Goal: Information Seeking & Learning: Find contact information

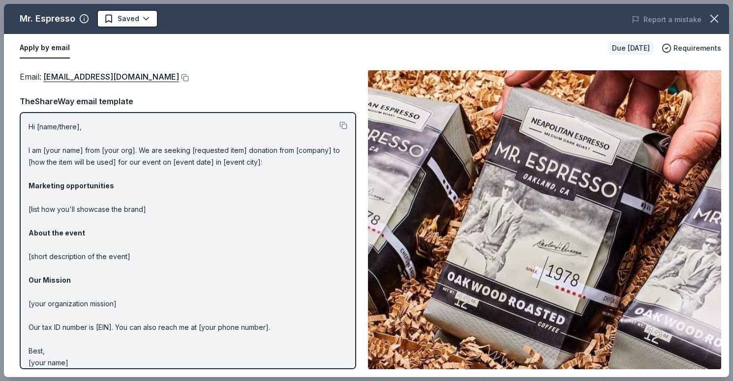
scroll to position [190, 0]
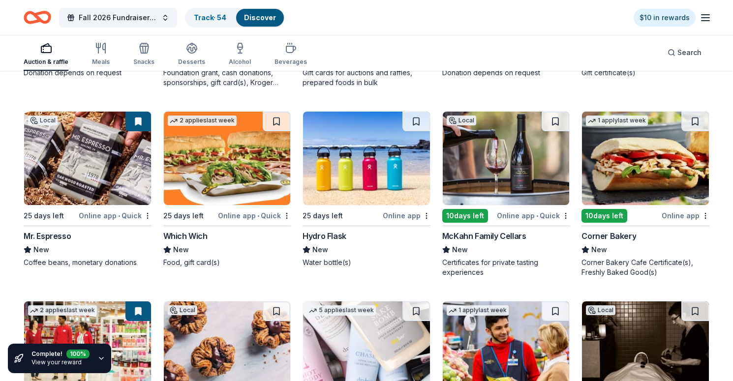
scroll to position [4969, 0]
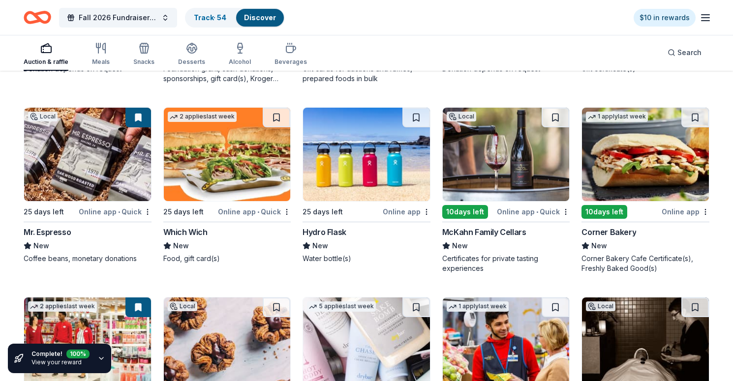
click at [513, 151] on img at bounding box center [506, 154] width 127 height 93
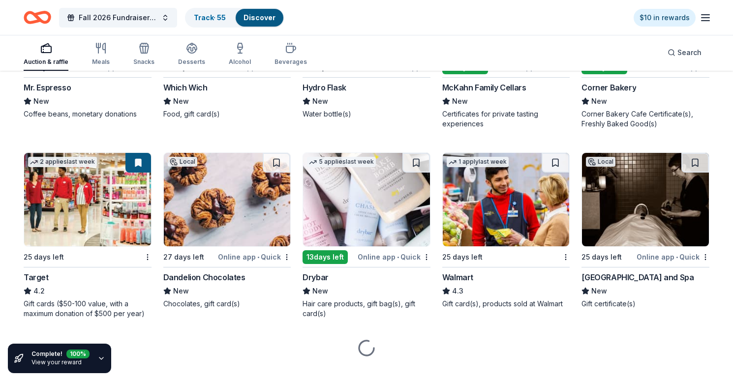
scroll to position [5117, 0]
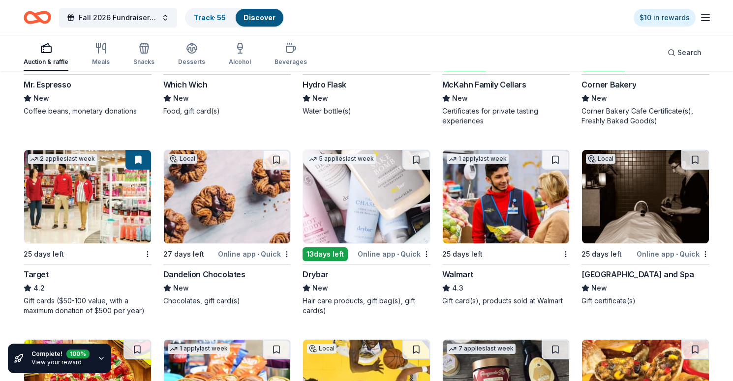
click at [242, 209] on img at bounding box center [227, 196] width 127 height 93
click at [376, 207] on img at bounding box center [366, 196] width 127 height 93
click at [676, 207] on img at bounding box center [645, 196] width 127 height 93
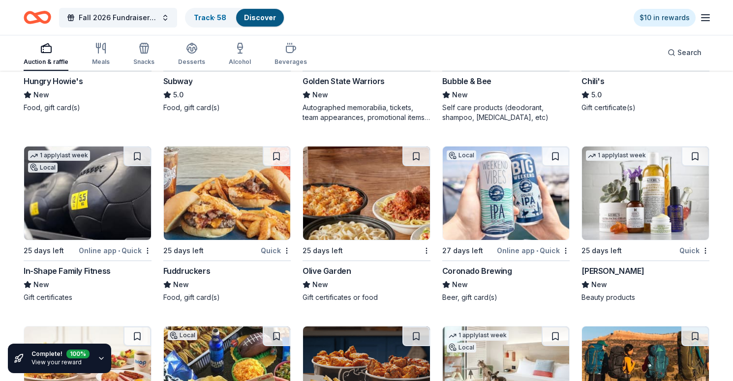
scroll to position [5512, 0]
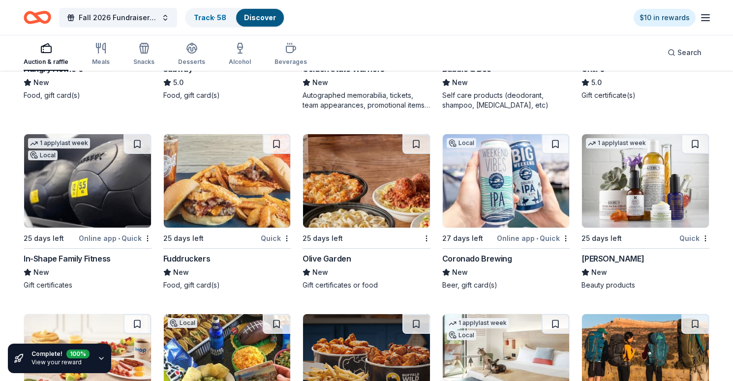
click at [491, 205] on img at bounding box center [506, 180] width 127 height 93
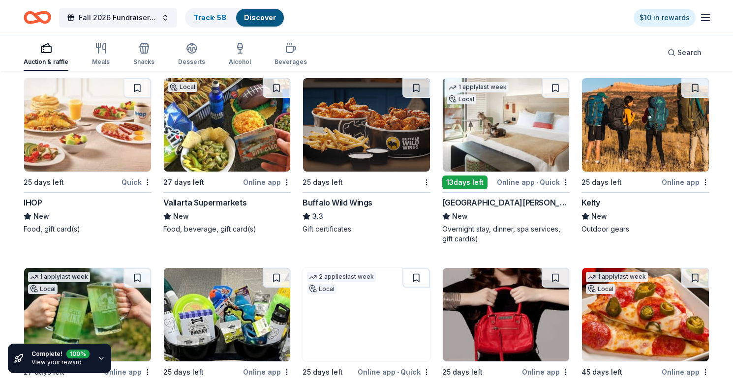
scroll to position [5749, 0]
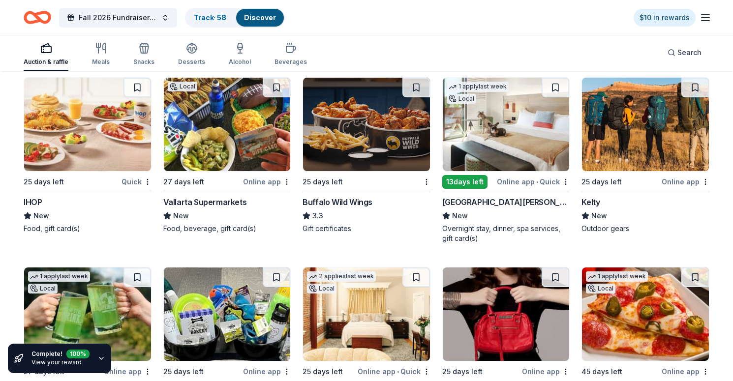
click at [497, 137] on img at bounding box center [506, 124] width 127 height 93
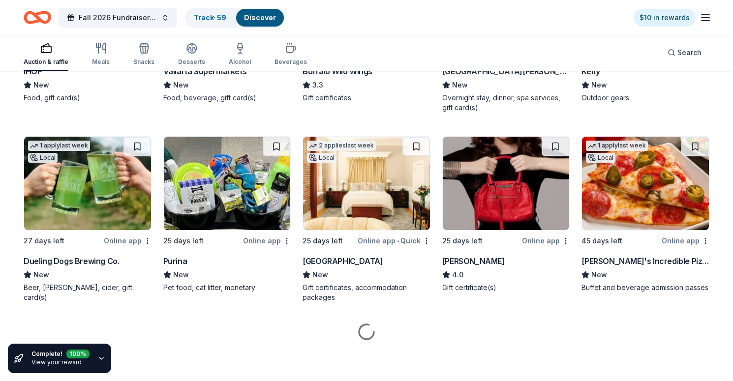
scroll to position [5880, 0]
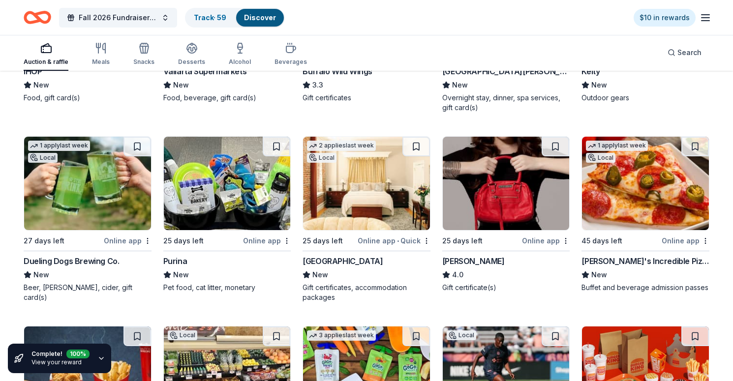
click at [369, 213] on img at bounding box center [366, 183] width 127 height 93
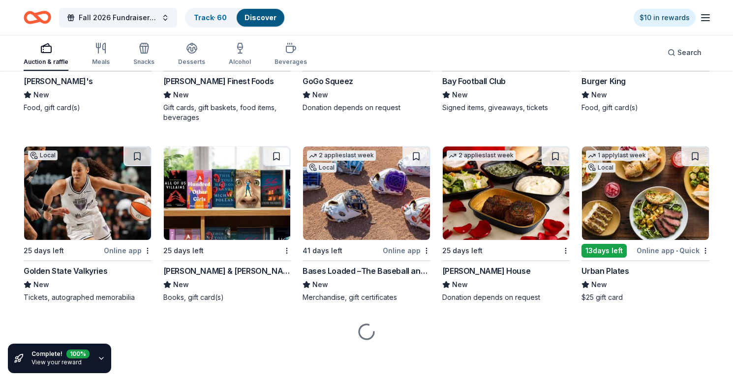
scroll to position [6249, 0]
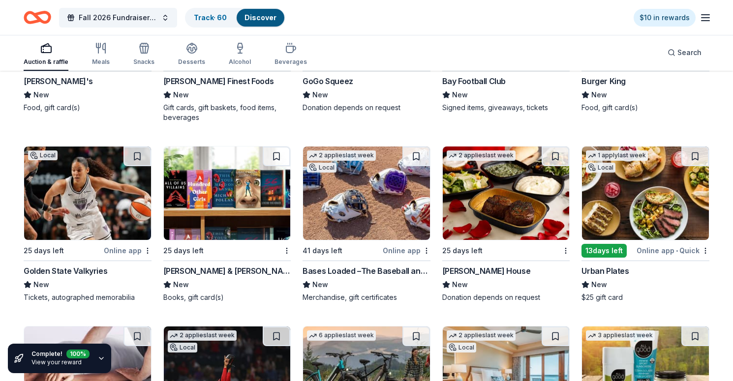
click at [491, 201] on img at bounding box center [506, 193] width 127 height 93
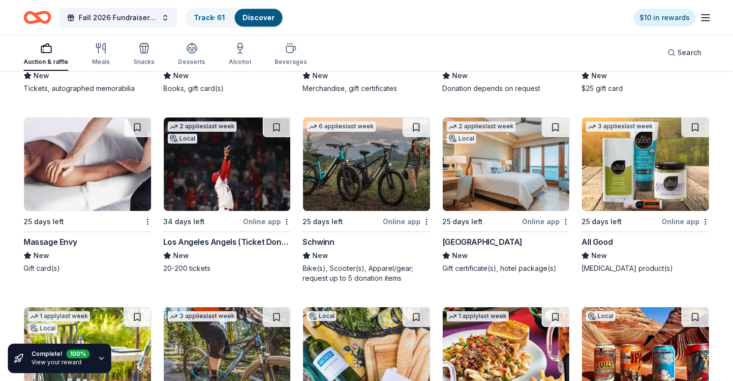
scroll to position [6459, 0]
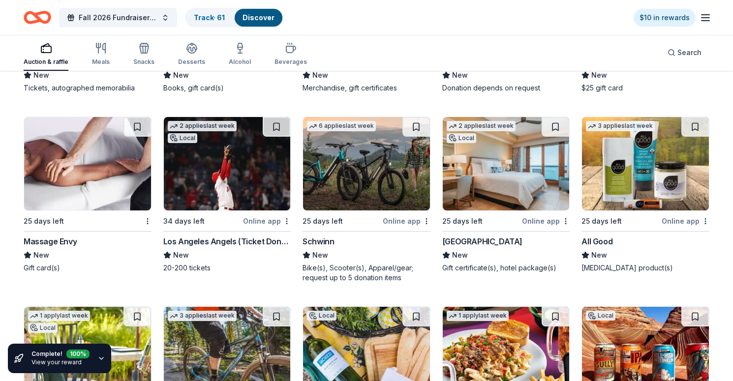
click at [116, 177] on img at bounding box center [87, 163] width 127 height 93
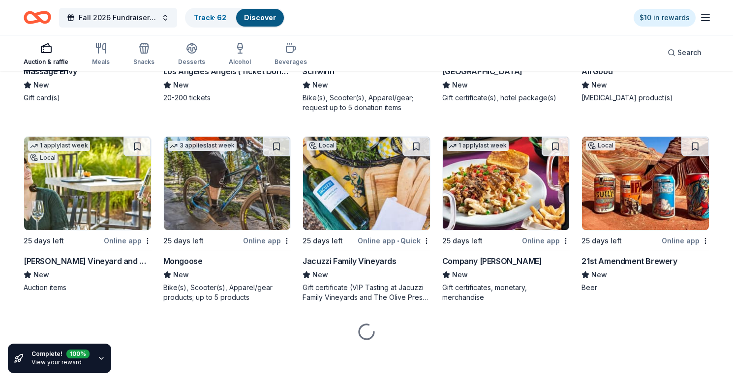
scroll to position [6629, 0]
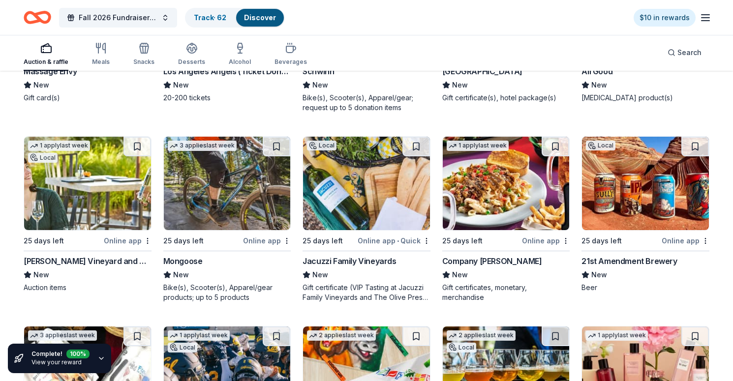
click at [103, 187] on img at bounding box center [87, 183] width 127 height 93
click at [399, 207] on img at bounding box center [366, 183] width 127 height 93
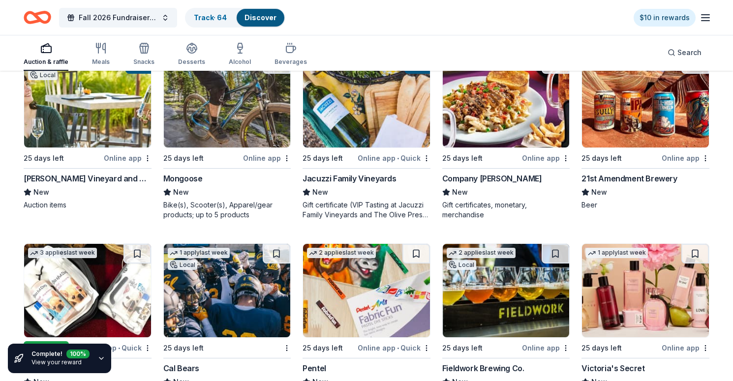
scroll to position [6702, 0]
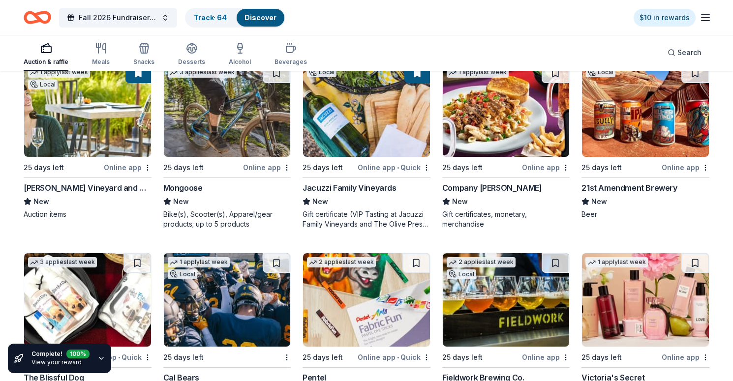
click at [657, 104] on img at bounding box center [645, 109] width 127 height 93
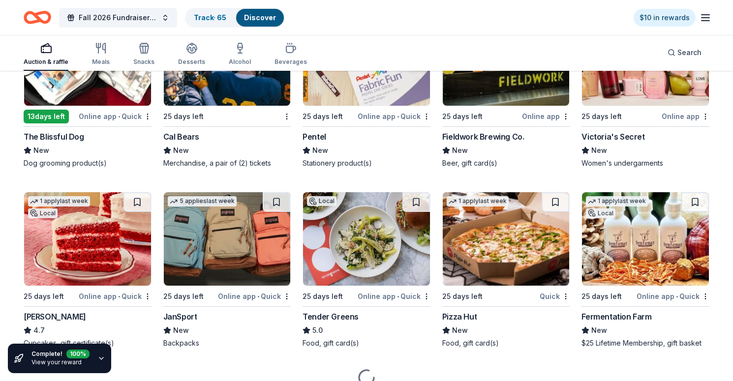
scroll to position [6942, 0]
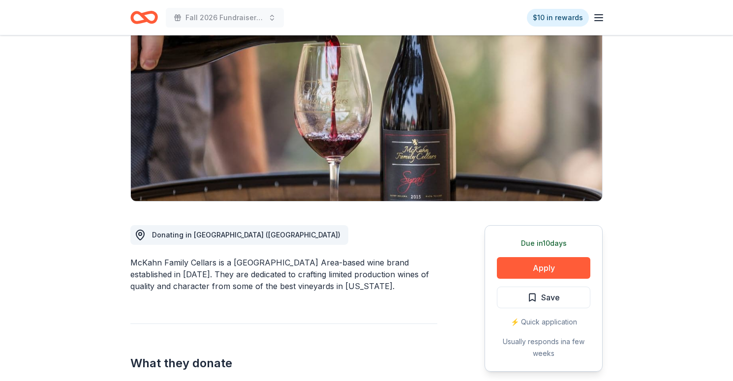
scroll to position [128, 0]
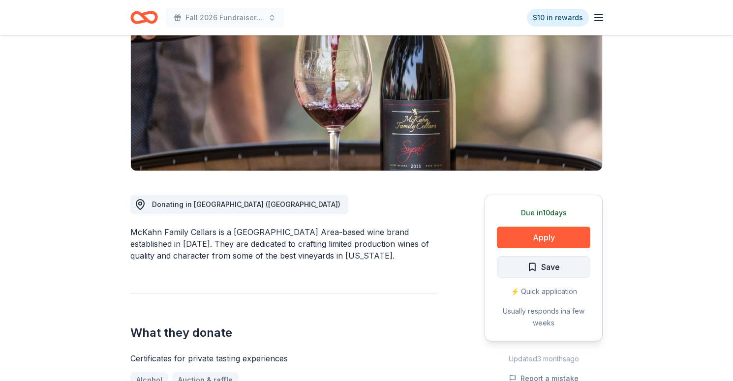
click at [567, 264] on button "Save" at bounding box center [543, 267] width 93 height 22
click at [557, 238] on button "Apply" at bounding box center [543, 238] width 93 height 22
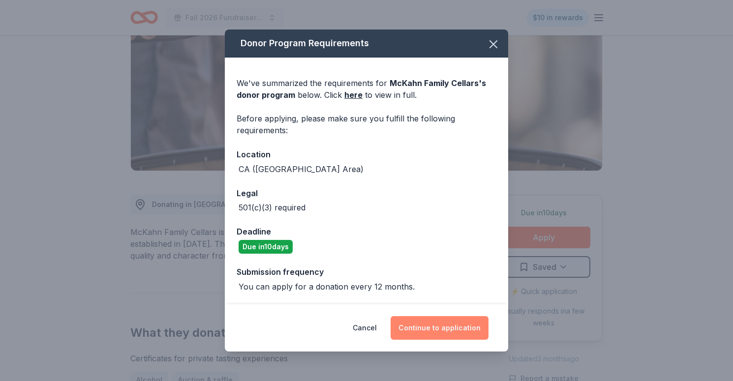
click at [434, 328] on button "Continue to application" at bounding box center [439, 328] width 98 height 24
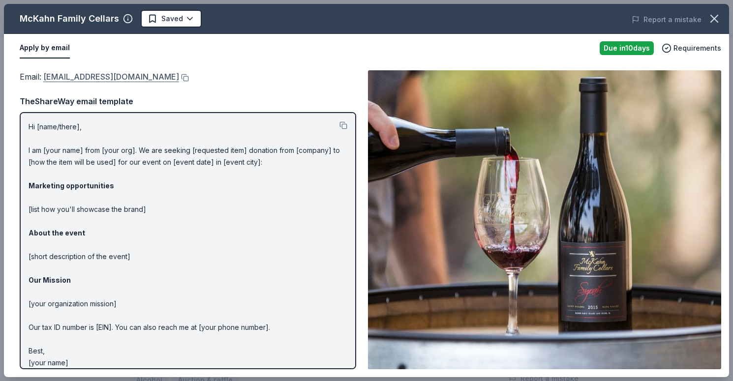
drag, startPoint x: 142, startPoint y: 77, endPoint x: 60, endPoint y: 77, distance: 81.6
click at [60, 77] on div "Email : wine@mckahnwines.com" at bounding box center [188, 76] width 336 height 13
click at [60, 77] on link "wine@mckahnwines.com" at bounding box center [111, 76] width 136 height 13
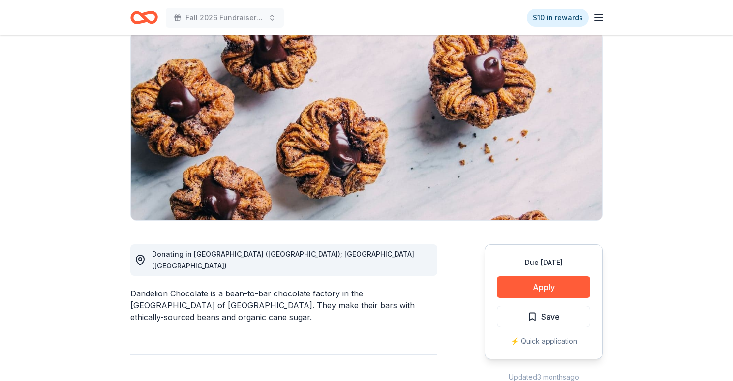
scroll to position [80, 0]
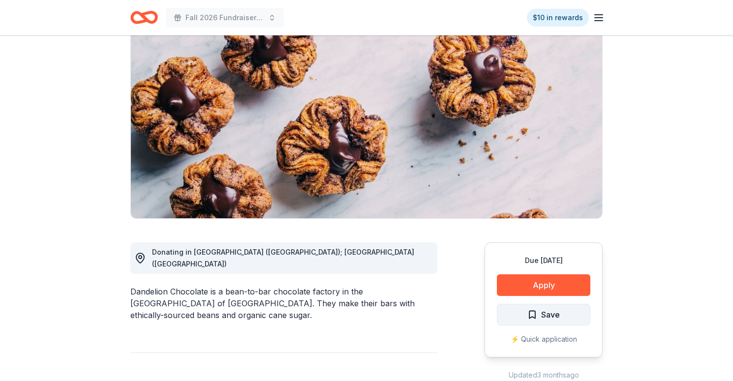
click at [554, 315] on span "Save" at bounding box center [550, 314] width 19 height 13
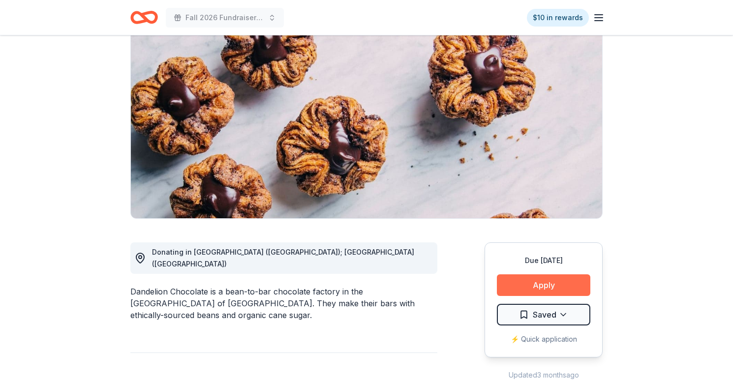
click at [554, 290] on button "Apply" at bounding box center [543, 285] width 93 height 22
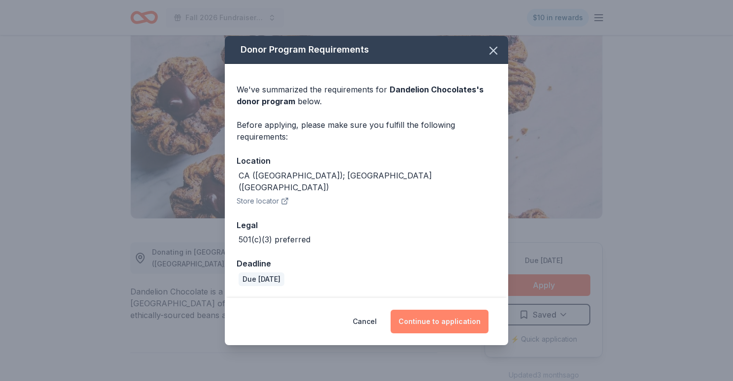
click at [449, 316] on button "Continue to application" at bounding box center [439, 322] width 98 height 24
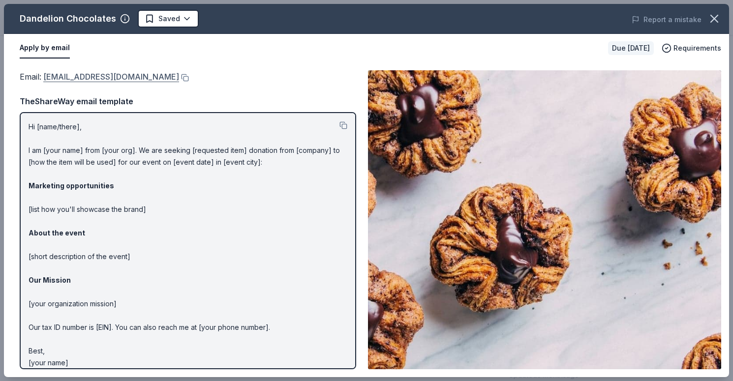
click at [167, 78] on link "donations@dandelionchocolate.com" at bounding box center [111, 76] width 136 height 13
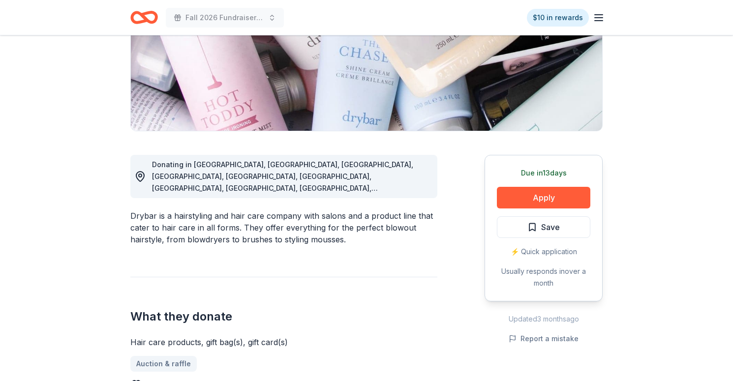
scroll to position [168, 0]
click at [574, 232] on button "Save" at bounding box center [543, 227] width 93 height 22
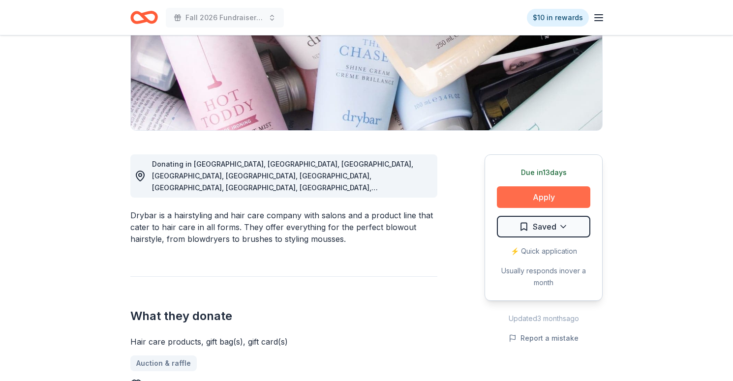
click at [566, 202] on button "Apply" at bounding box center [543, 197] width 93 height 22
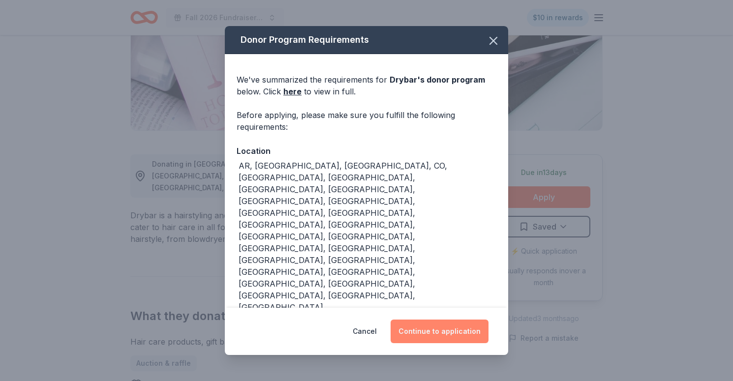
click at [456, 329] on button "Continue to application" at bounding box center [439, 332] width 98 height 24
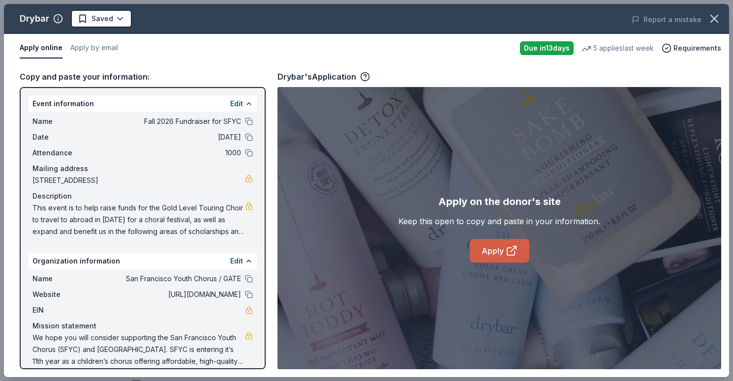
click at [497, 249] on link "Apply" at bounding box center [499, 251] width 59 height 24
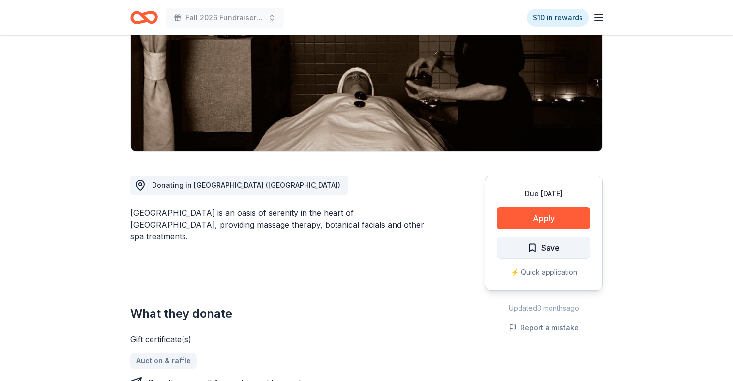
scroll to position [156, 0]
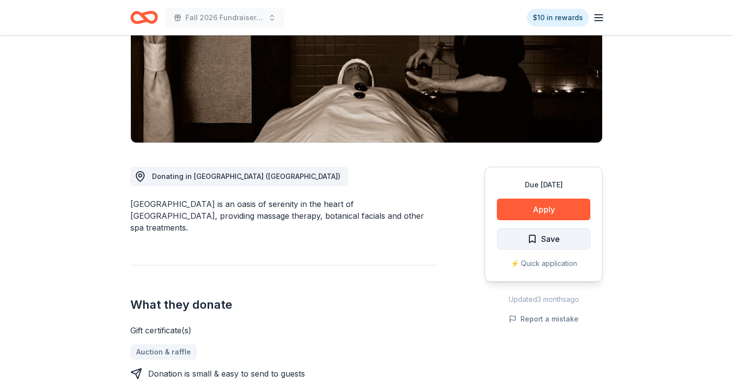
click at [523, 244] on button "Save" at bounding box center [543, 239] width 93 height 22
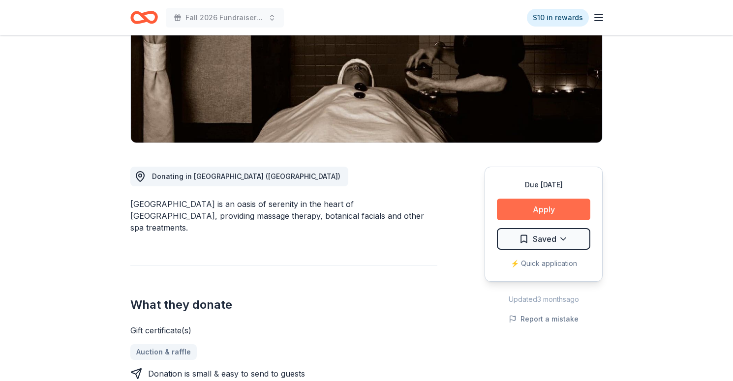
click at [537, 210] on button "Apply" at bounding box center [543, 210] width 93 height 22
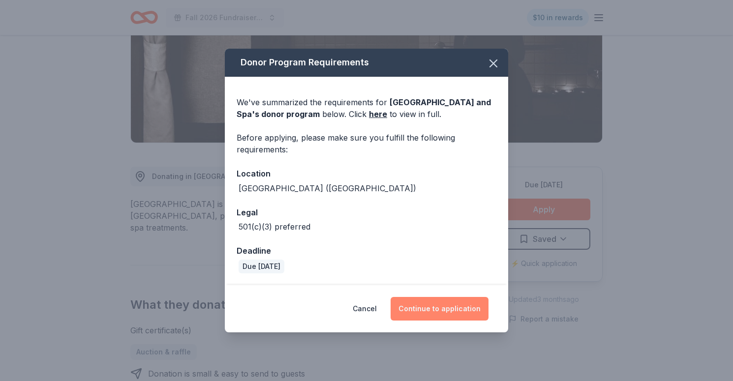
click at [430, 307] on button "Continue to application" at bounding box center [439, 309] width 98 height 24
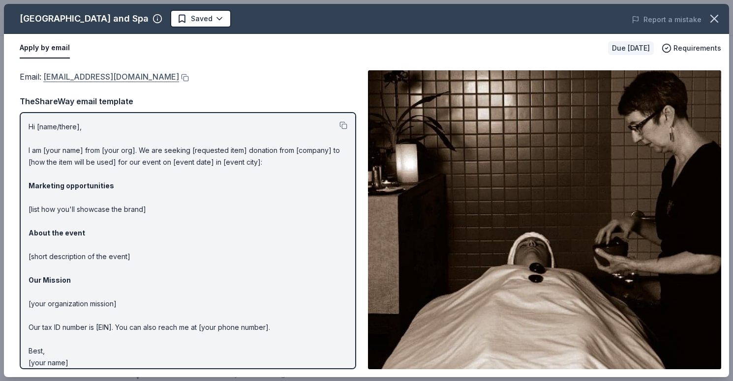
drag, startPoint x: 179, startPoint y: 80, endPoint x: 72, endPoint y: 77, distance: 107.3
click at [72, 77] on div "Email : kabukidonates@kabukisprings.com" at bounding box center [188, 76] width 336 height 13
click at [110, 75] on link "kabukidonates@kabukisprings.com" at bounding box center [111, 76] width 136 height 13
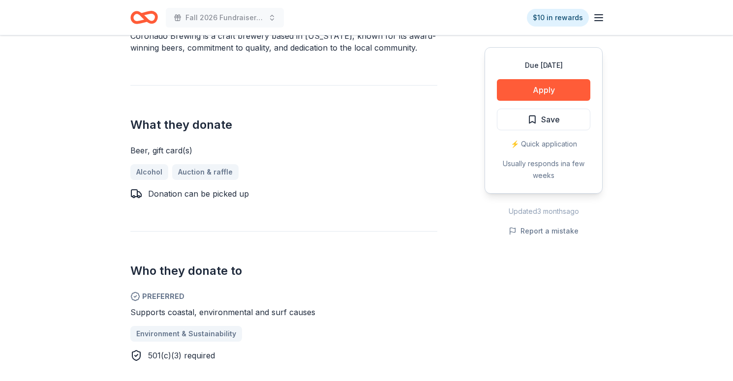
scroll to position [325, 0]
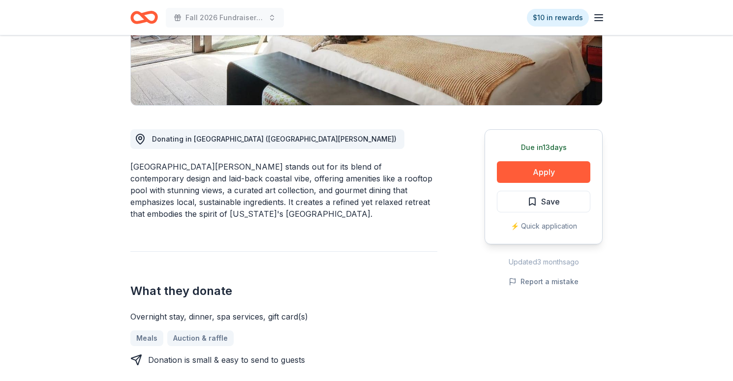
scroll to position [182, 0]
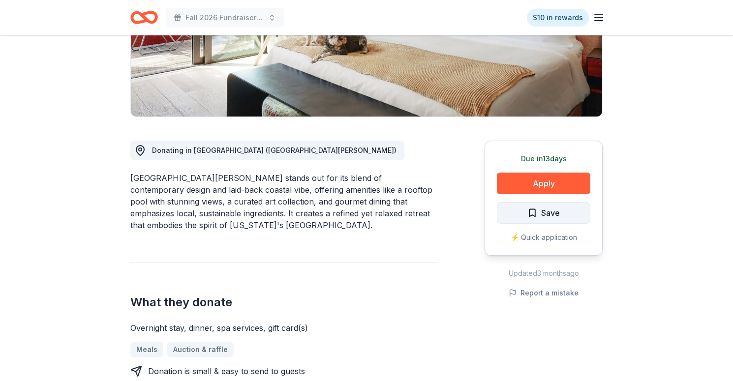
click at [568, 216] on button "Save" at bounding box center [543, 213] width 93 height 22
click at [568, 178] on button "Apply" at bounding box center [543, 184] width 93 height 22
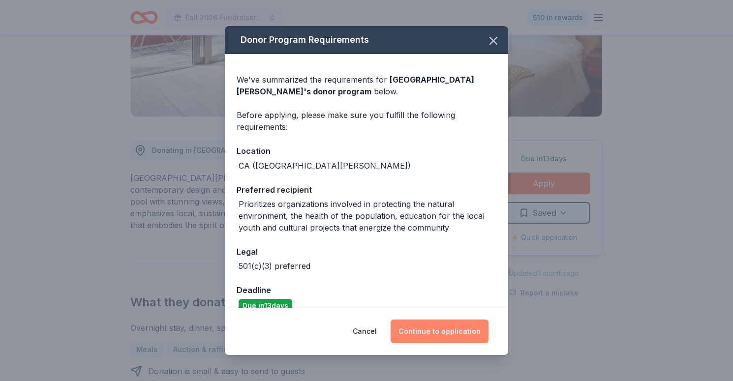
click at [449, 327] on button "Continue to application" at bounding box center [439, 332] width 98 height 24
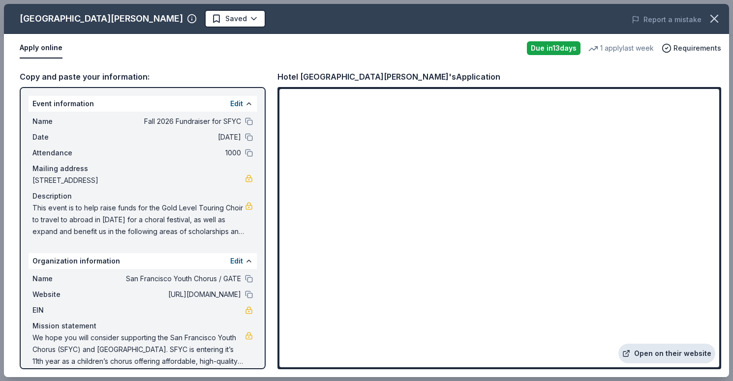
click at [663, 349] on link "Open on their website" at bounding box center [666, 354] width 97 height 20
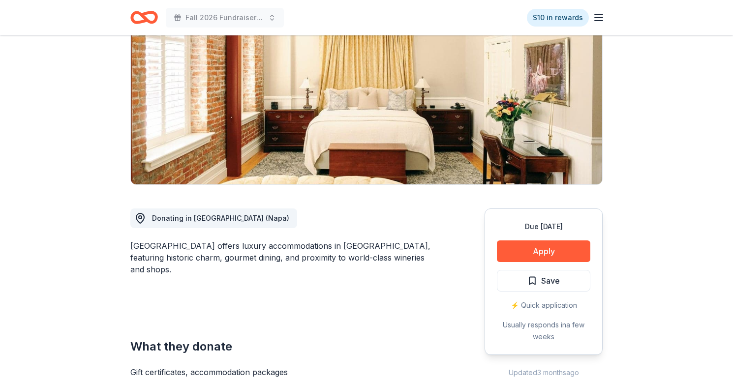
scroll to position [134, 0]
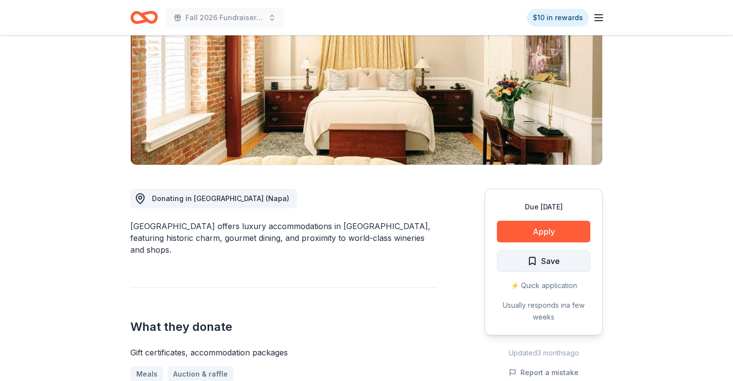
click at [527, 259] on span "Save" at bounding box center [543, 261] width 32 height 13
click at [555, 229] on button "Apply" at bounding box center [543, 232] width 93 height 22
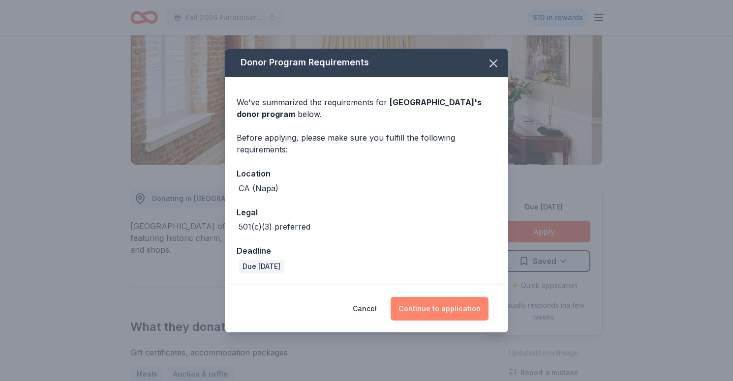
click at [452, 309] on button "Continue to application" at bounding box center [439, 309] width 98 height 24
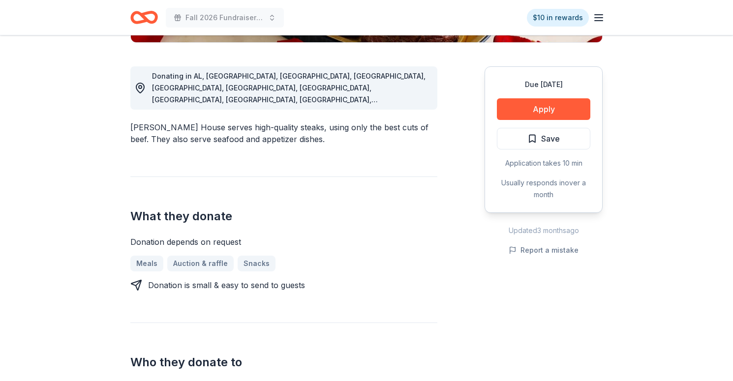
scroll to position [258, 0]
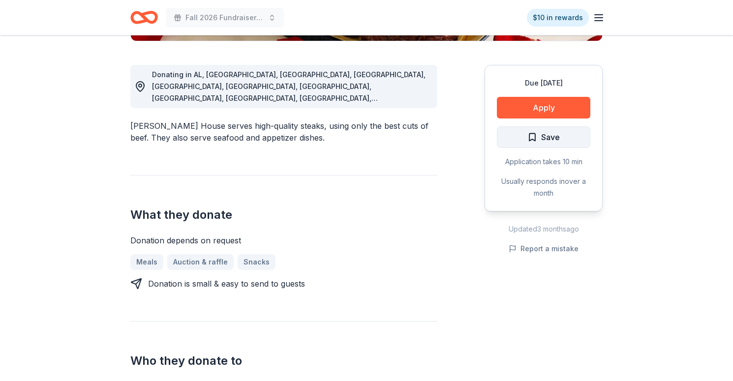
click at [547, 139] on span "Save" at bounding box center [550, 137] width 19 height 13
click at [556, 110] on button "Apply" at bounding box center [543, 108] width 93 height 22
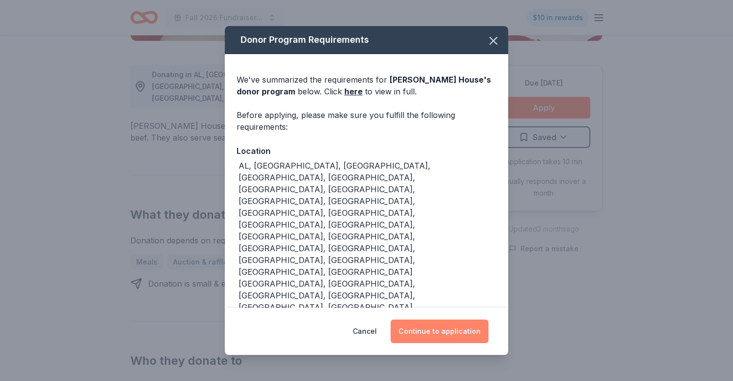
click at [415, 320] on button "Continue to application" at bounding box center [439, 332] width 98 height 24
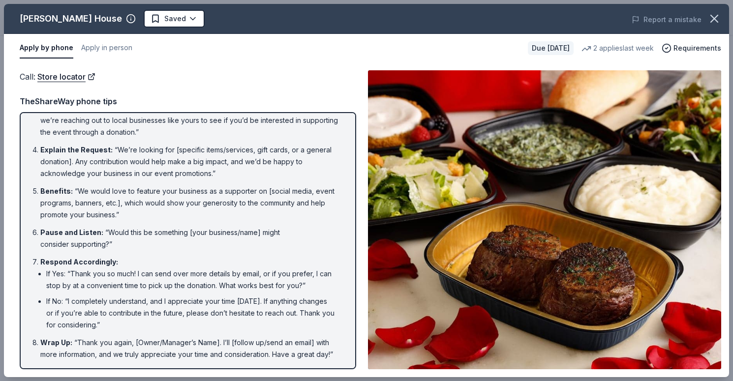
scroll to position [89, 0]
click at [59, 77] on link "Store locator" at bounding box center [66, 76] width 58 height 13
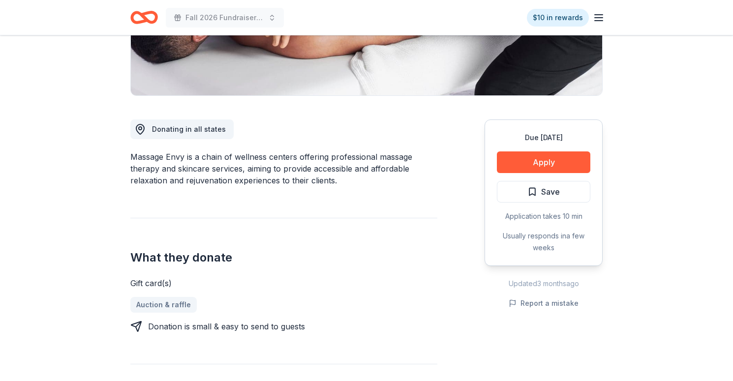
scroll to position [204, 0]
click at [575, 195] on button "Save" at bounding box center [543, 191] width 93 height 22
click at [573, 159] on button "Apply" at bounding box center [543, 162] width 93 height 22
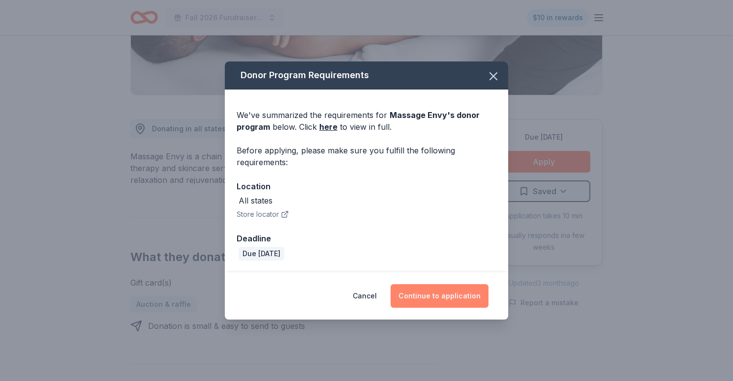
click at [454, 296] on button "Continue to application" at bounding box center [439, 296] width 98 height 24
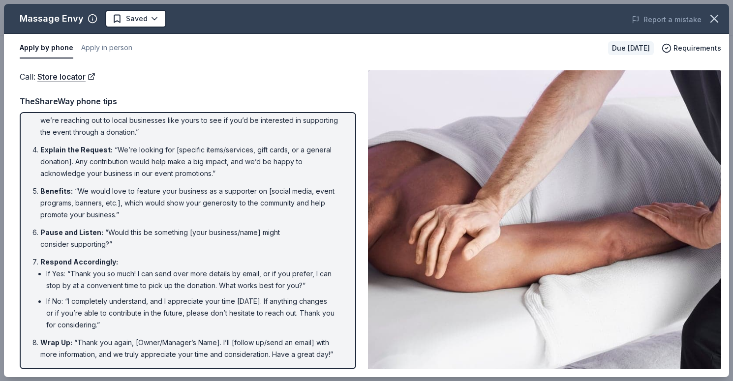
scroll to position [89, 0]
click at [81, 75] on link "Store locator" at bounding box center [66, 76] width 58 height 13
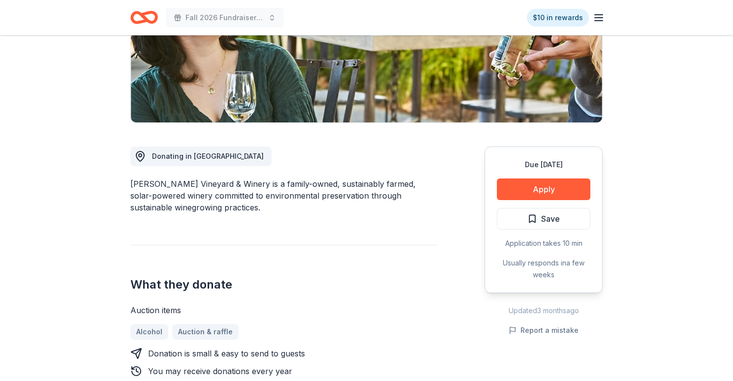
scroll to position [189, 0]
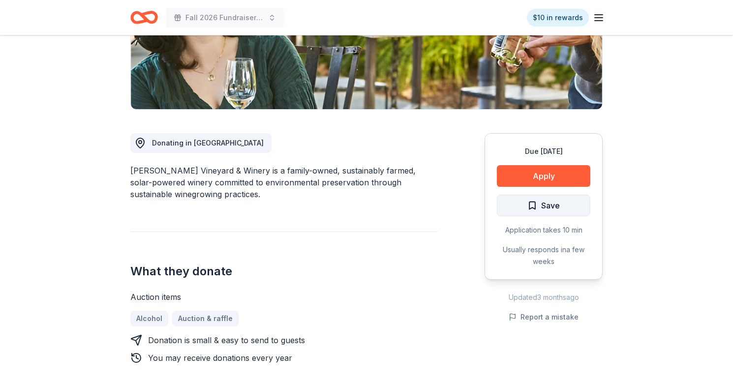
click at [542, 205] on span "Save" at bounding box center [550, 205] width 19 height 13
click at [559, 176] on button "Apply" at bounding box center [543, 176] width 93 height 22
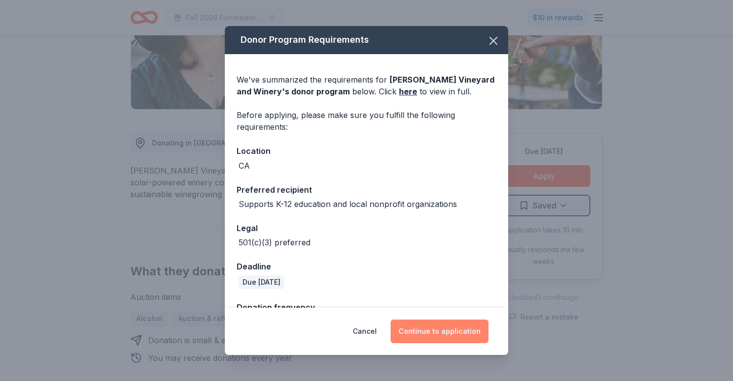
click at [456, 332] on button "Continue to application" at bounding box center [439, 332] width 98 height 24
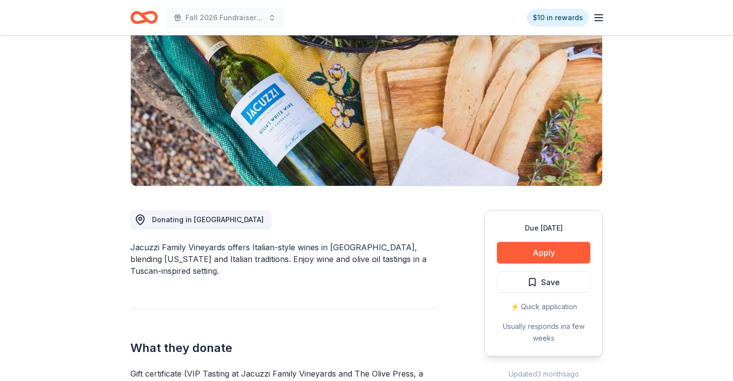
scroll to position [201, 0]
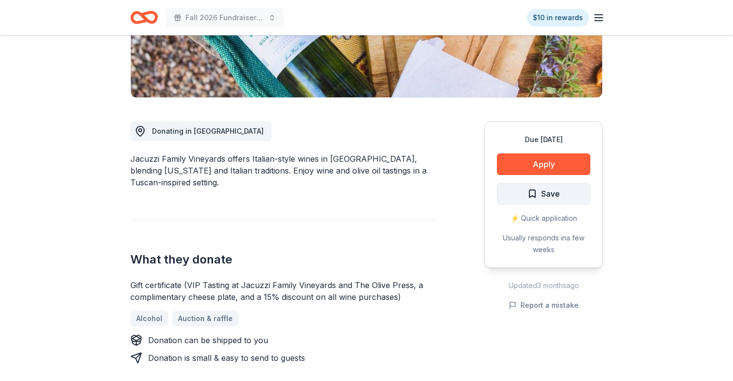
click at [565, 198] on button "Save" at bounding box center [543, 194] width 93 height 22
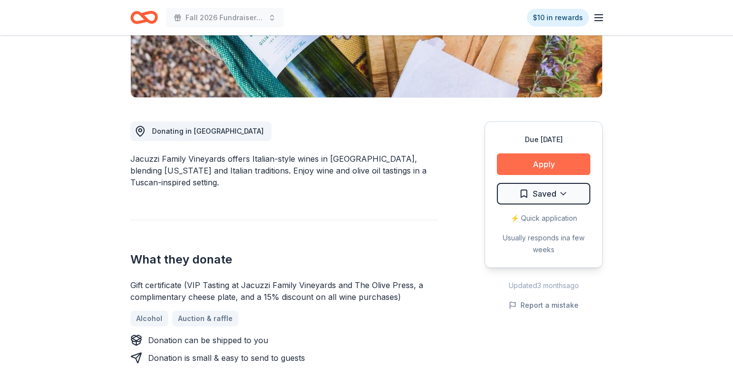
click at [558, 165] on button "Apply" at bounding box center [543, 164] width 93 height 22
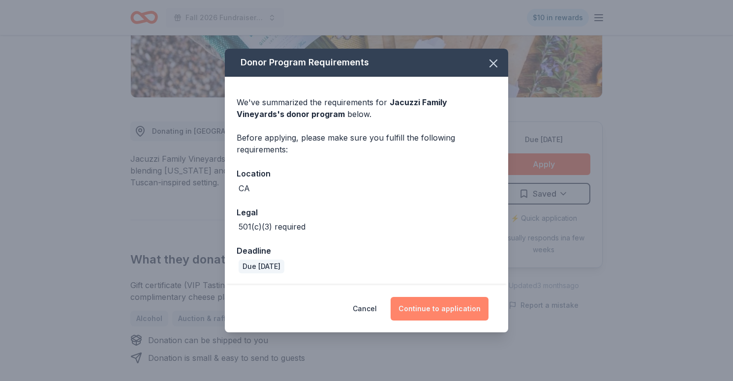
click at [455, 308] on button "Continue to application" at bounding box center [439, 309] width 98 height 24
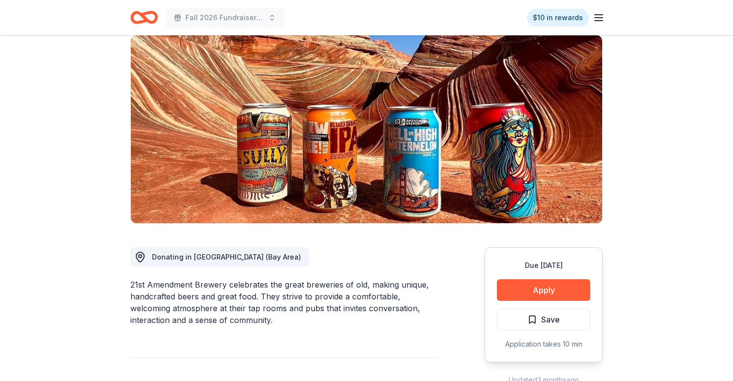
scroll to position [78, 0]
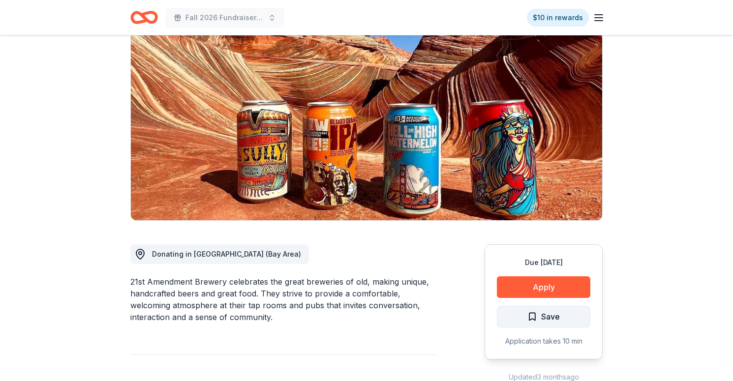
click at [533, 318] on span "Save" at bounding box center [543, 316] width 32 height 13
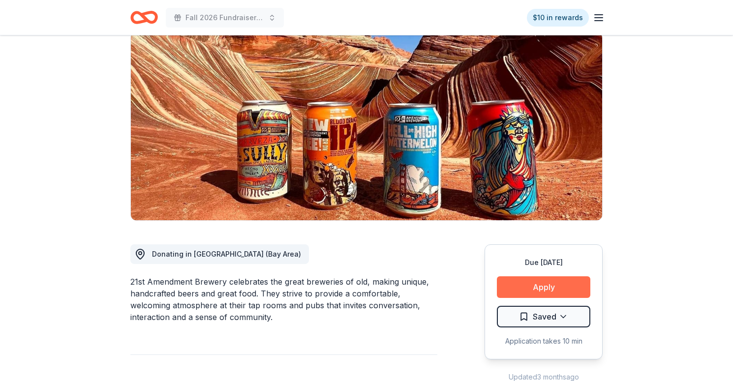
click at [564, 286] on button "Apply" at bounding box center [543, 287] width 93 height 22
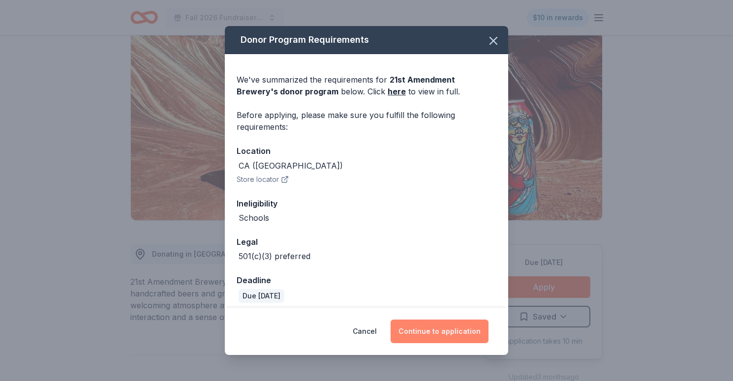
click at [428, 331] on button "Continue to application" at bounding box center [439, 332] width 98 height 24
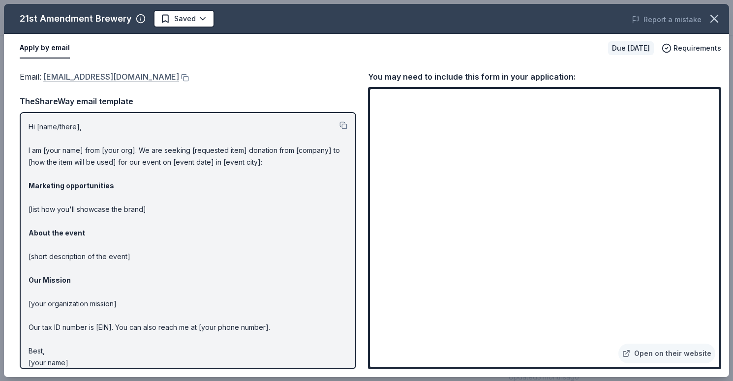
drag, startPoint x: 173, startPoint y: 82, endPoint x: 48, endPoint y: 76, distance: 125.0
click at [48, 76] on div "Email : [EMAIL_ADDRESS][DOMAIN_NAME]" at bounding box center [188, 76] width 336 height 13
click at [48, 76] on link "[EMAIL_ADDRESS][DOMAIN_NAME]" at bounding box center [111, 76] width 136 height 13
